Goal: Task Accomplishment & Management: Manage account settings

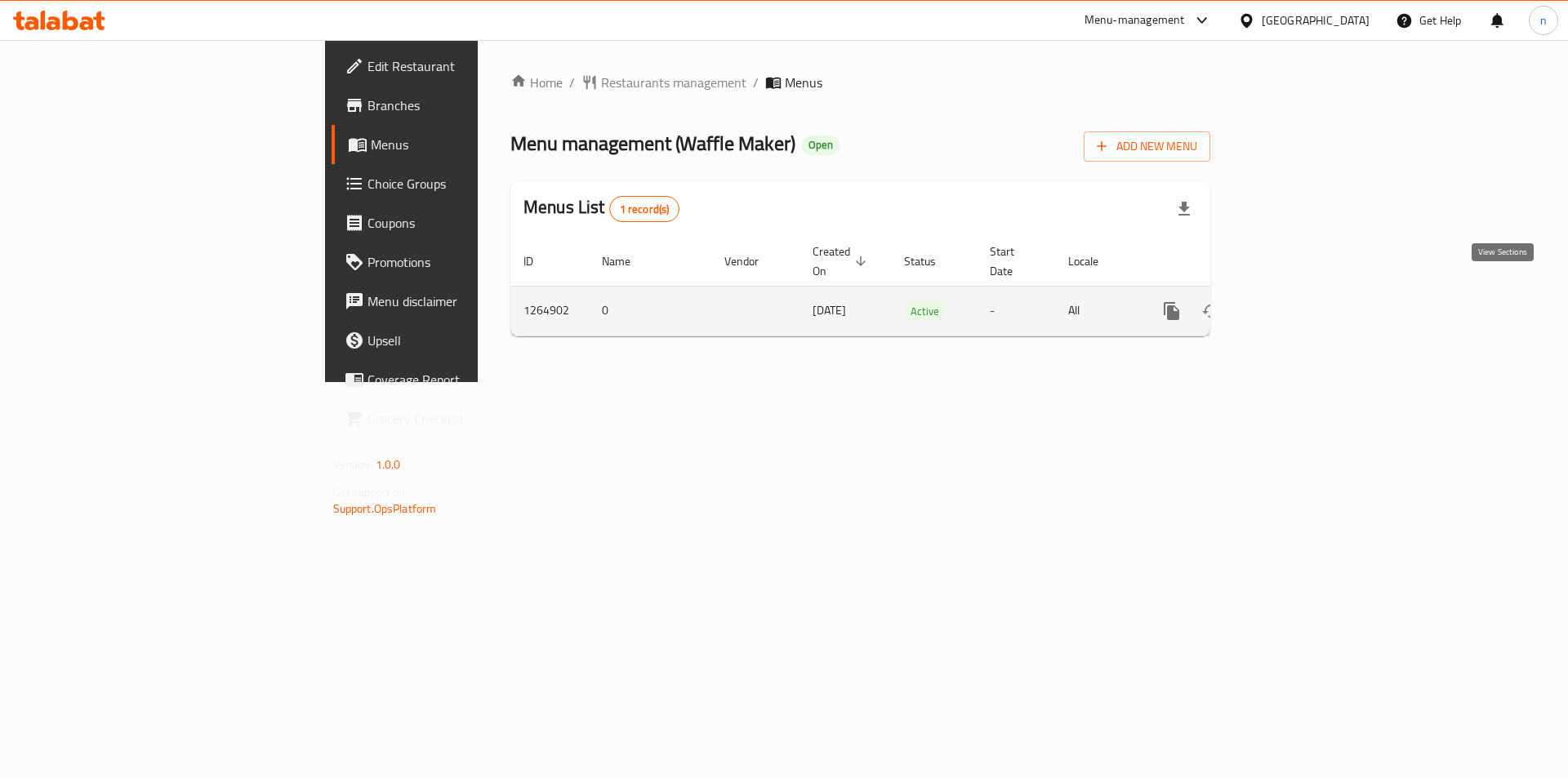
click at [1299, 301] on icon "enhanced table" at bounding box center [1289, 311] width 20 height 20
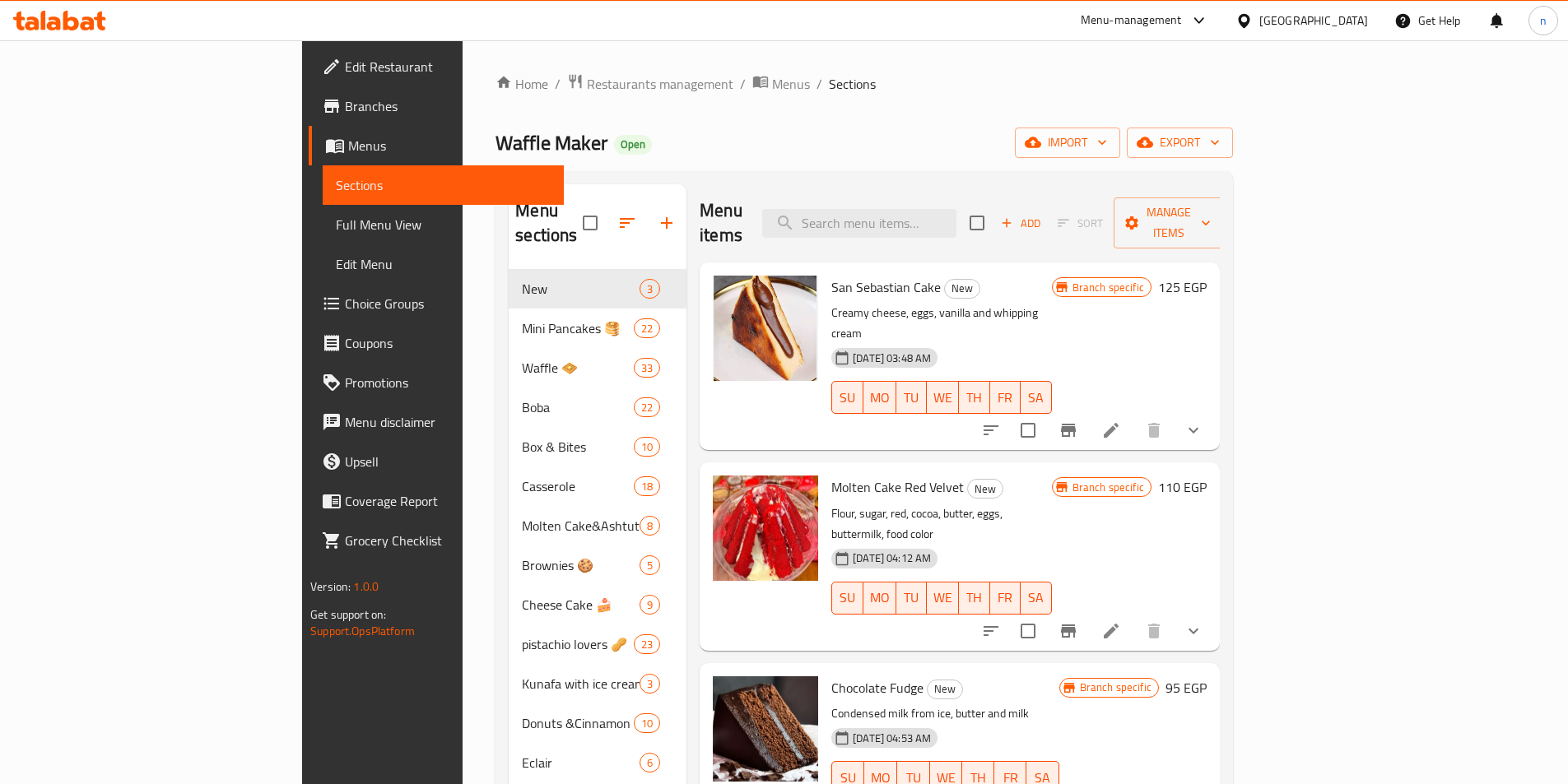
click at [309, 314] on link "Choice Groups" at bounding box center [436, 303] width 255 height 39
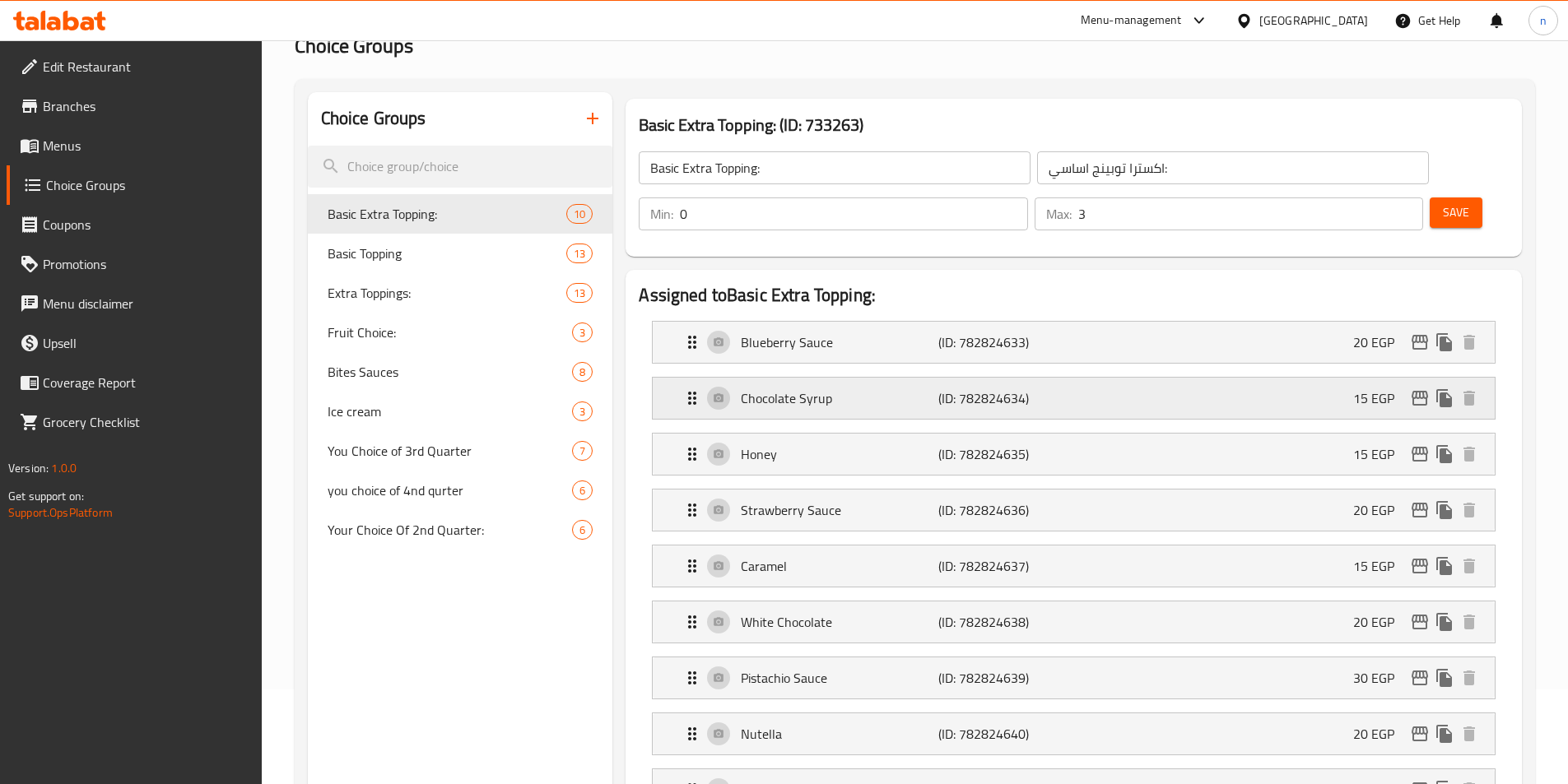
scroll to position [164, 0]
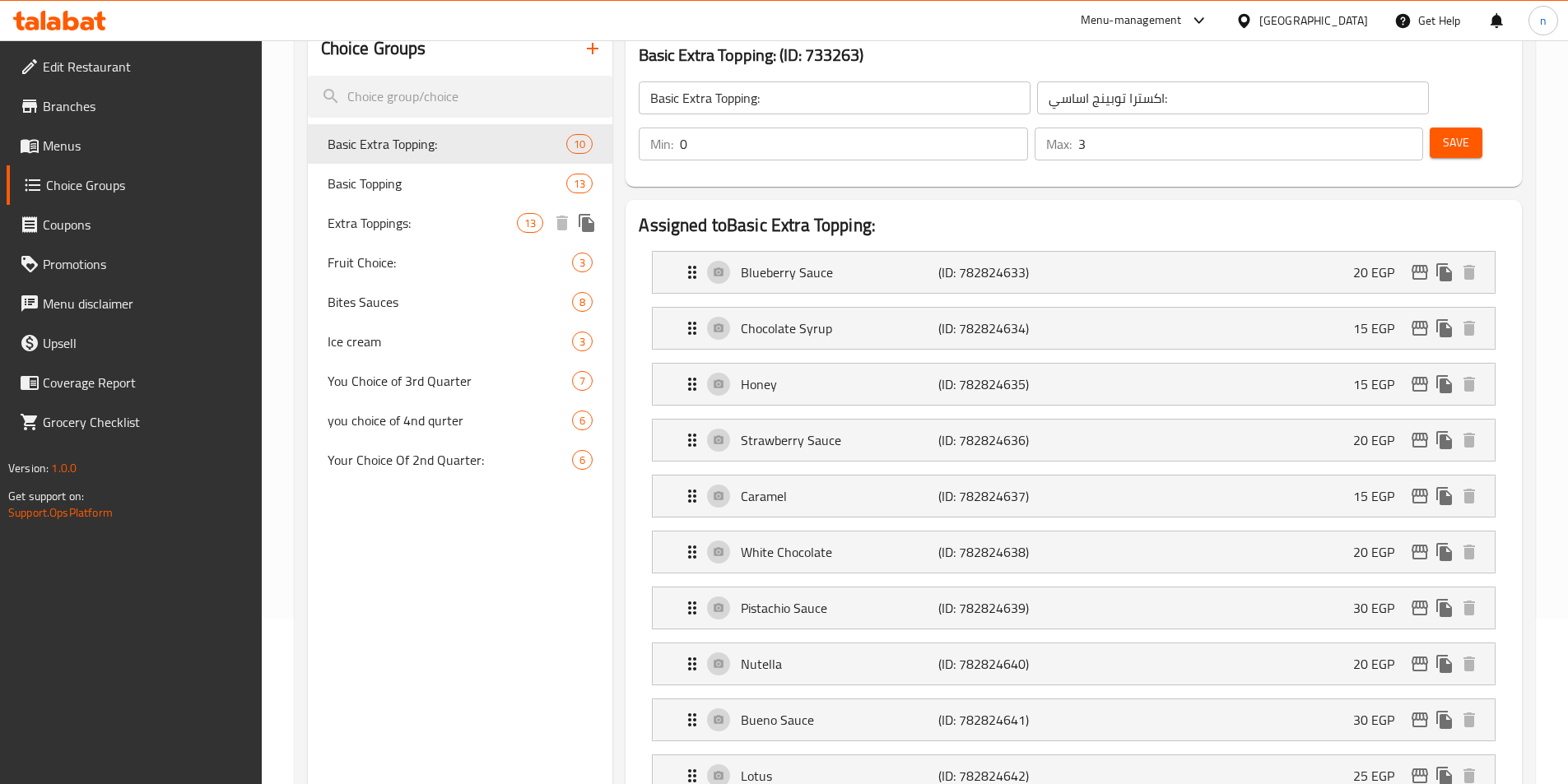
click at [425, 222] on span "Extra Toppings:" at bounding box center [422, 222] width 190 height 20
type input "Extra Toppings:"
type input "توبينج اضافي:"
type input "5"
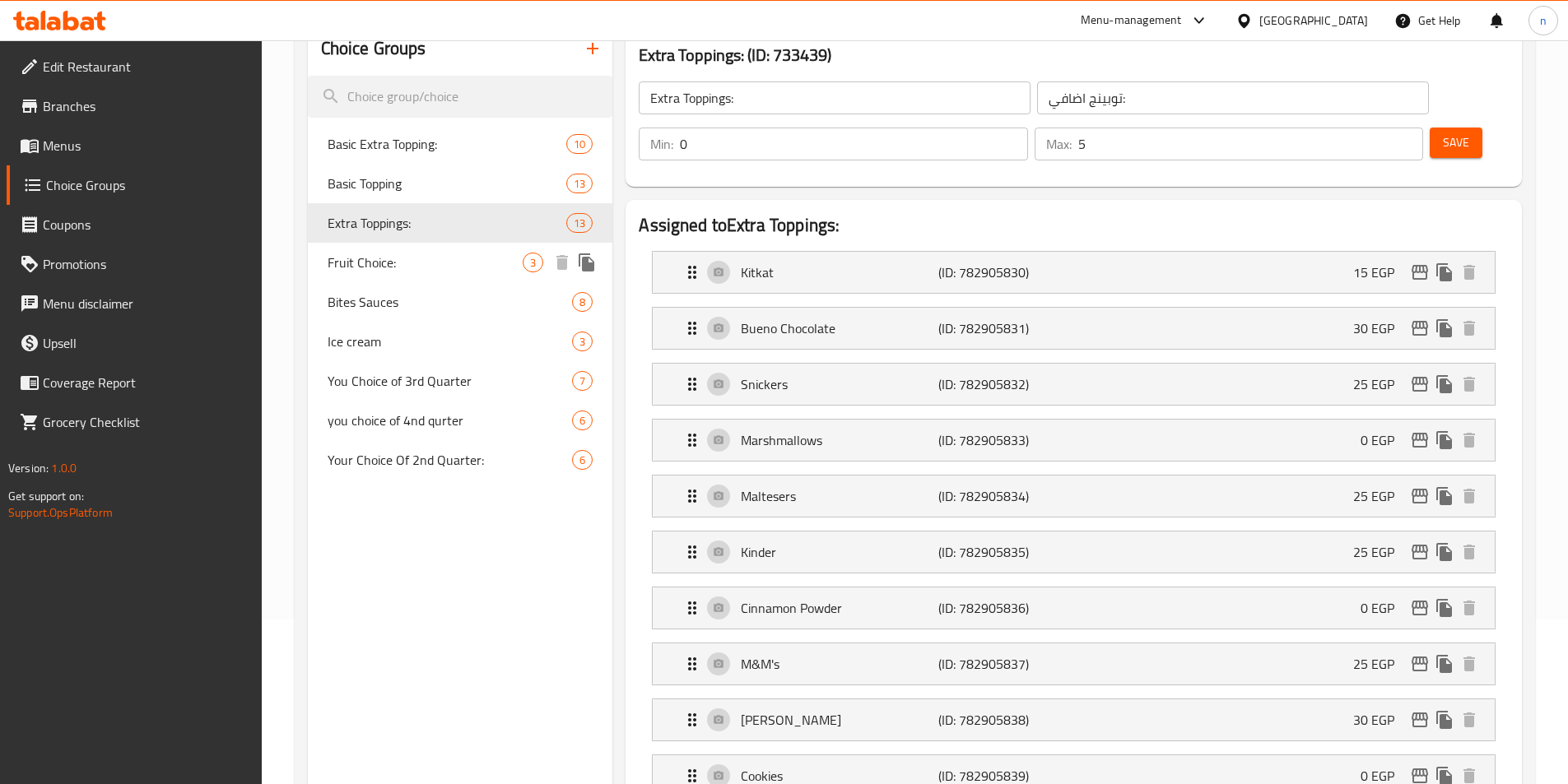
click at [380, 257] on span "Fruit Choice:" at bounding box center [425, 262] width 196 height 20
type input "Fruit Choice:"
type input "اختيار فاكهه:"
type input "3"
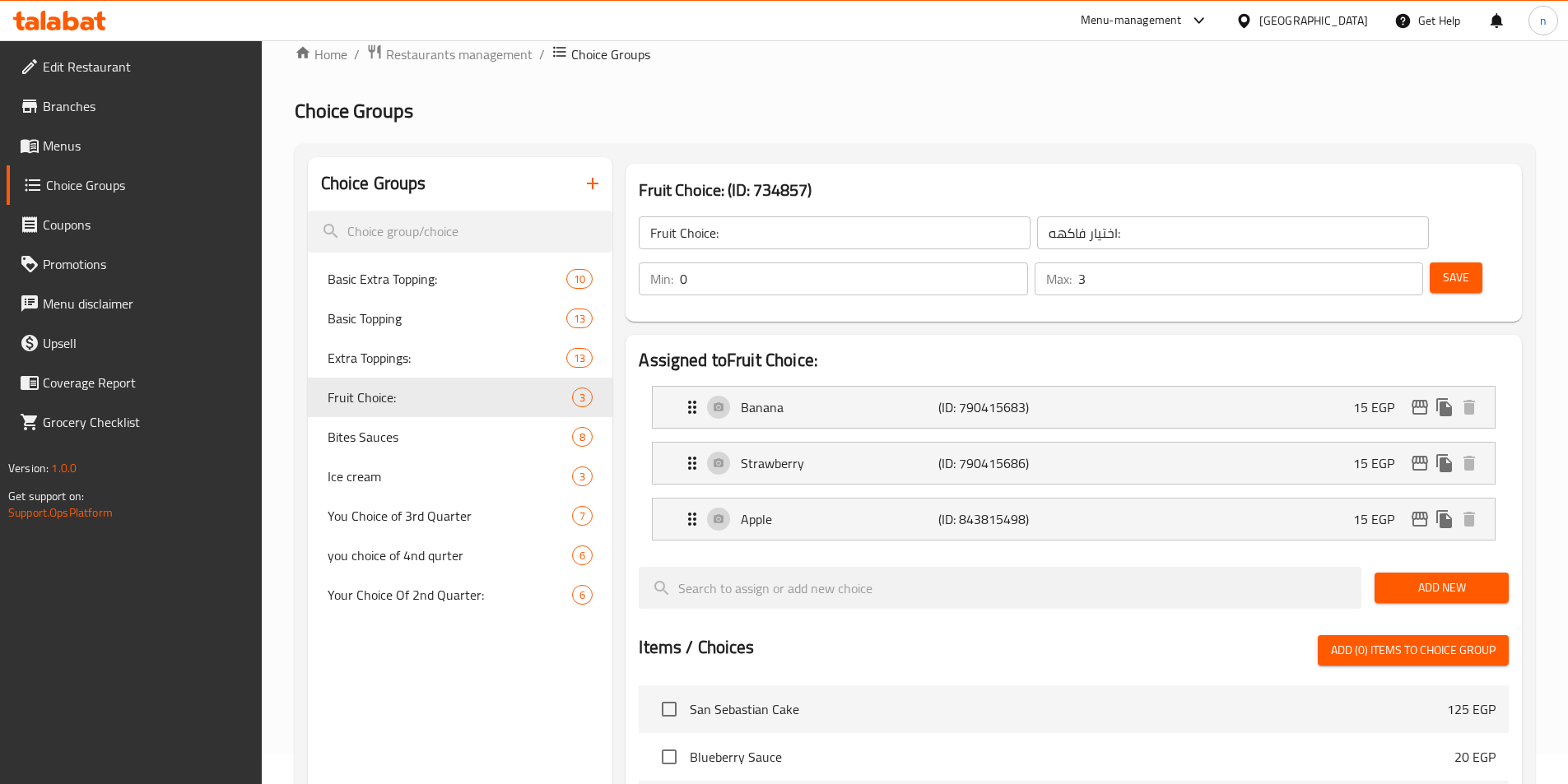
scroll to position [0, 0]
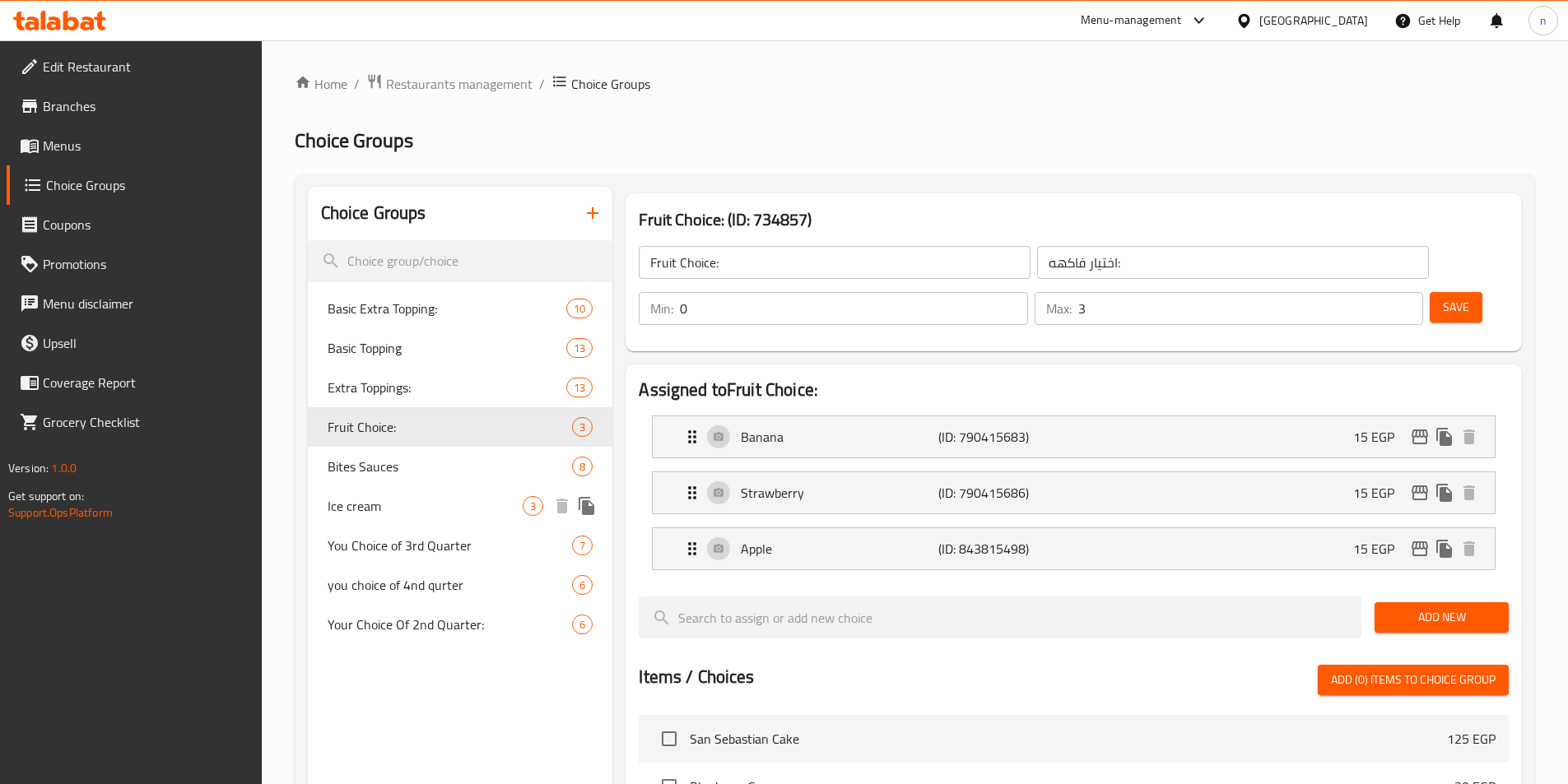
click at [424, 491] on div "Ice cream 3" at bounding box center [461, 505] width 306 height 39
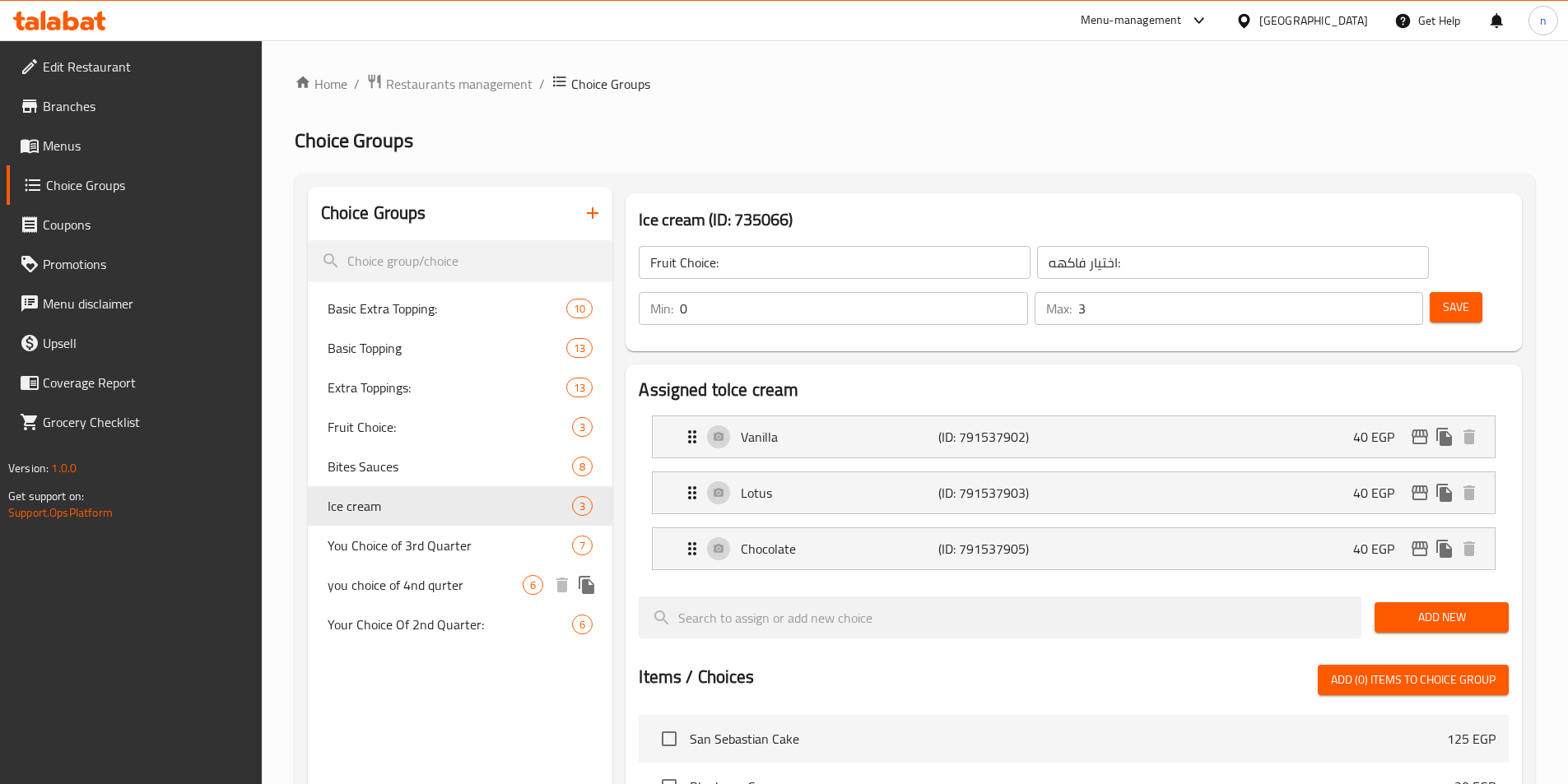
type input "Ice cream"
type input "ايس كريم"
type input "1"
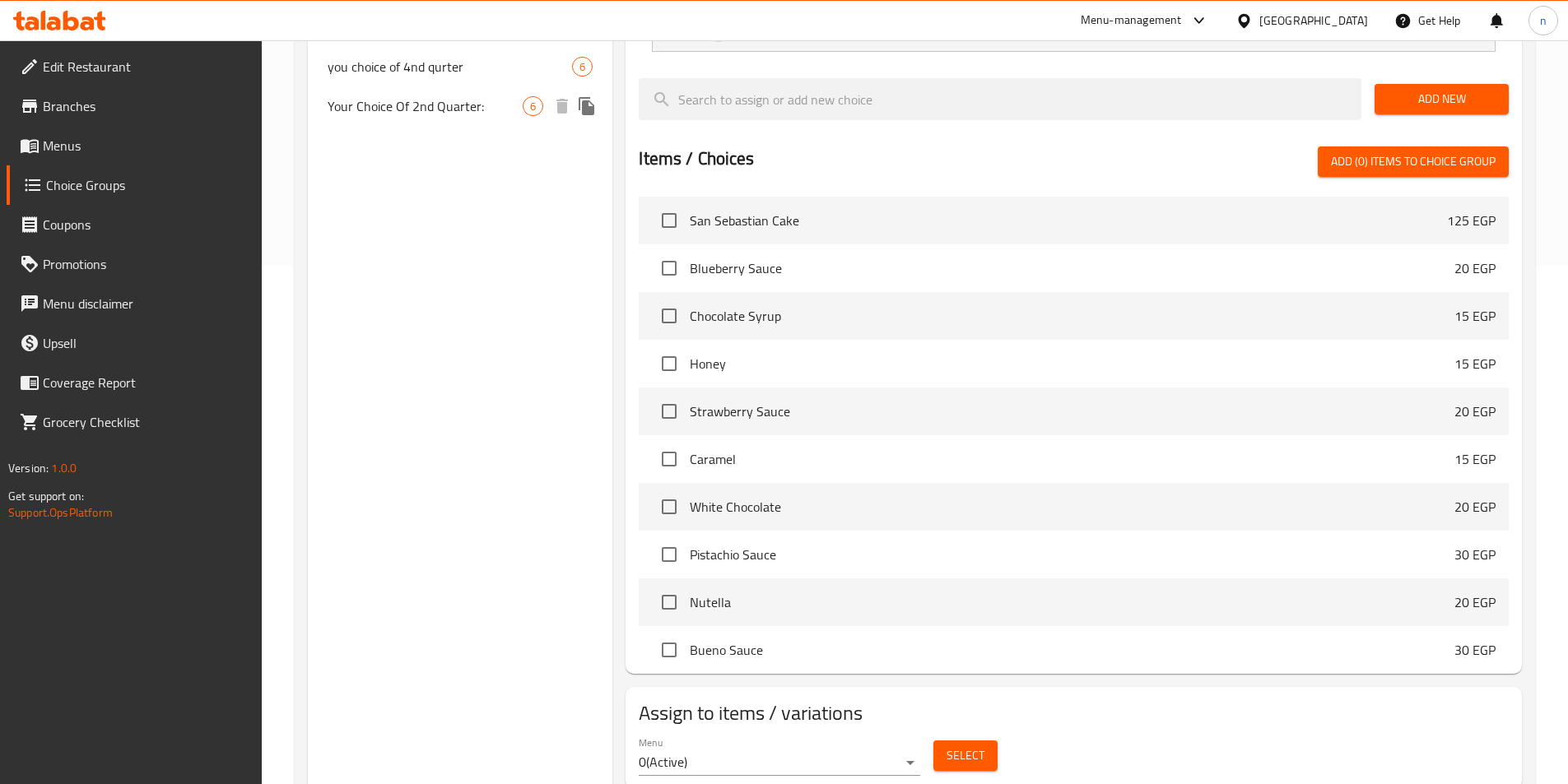
scroll to position [530, 0]
